Goal: Find contact information: Find contact information

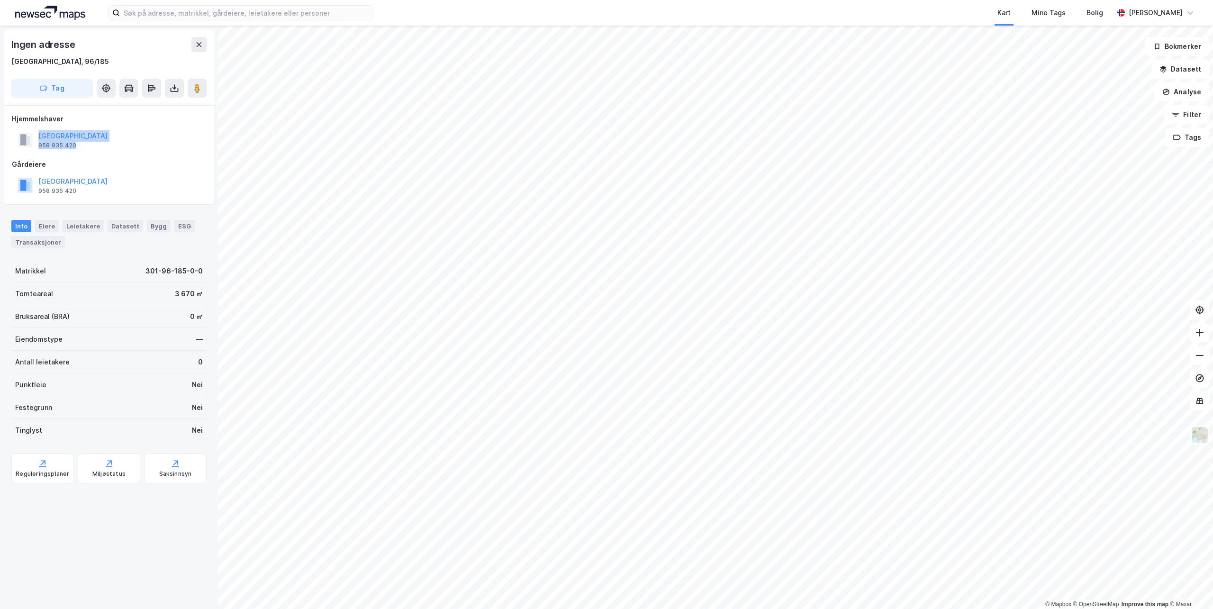
drag, startPoint x: 84, startPoint y: 146, endPoint x: 36, endPoint y: 136, distance: 49.6
click at [36, 136] on div "[GEOGRAPHIC_DATA] 958 935 420" at bounding box center [63, 139] width 90 height 19
